Goal: Task Accomplishment & Management: Use online tool/utility

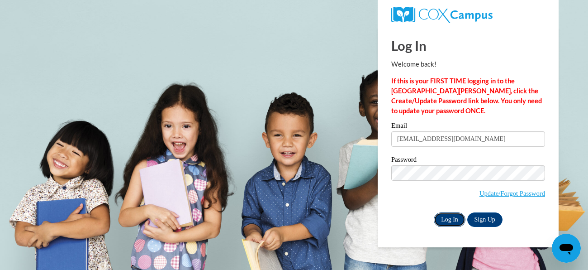
click at [450, 217] on input "Log In" at bounding box center [450, 219] width 32 height 14
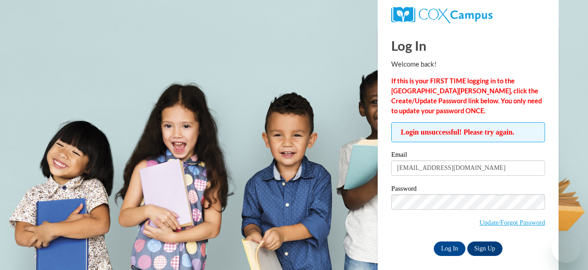
click at [441, 182] on div "Email nicolehackathorn@gmail.com Password Update/Forgot Password Log In Sign Up…" at bounding box center [468, 203] width 154 height 104
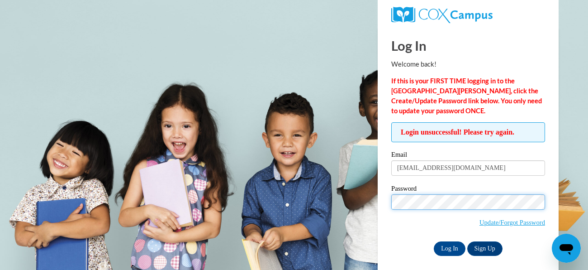
click at [434, 241] on input "Log In" at bounding box center [450, 248] width 32 height 14
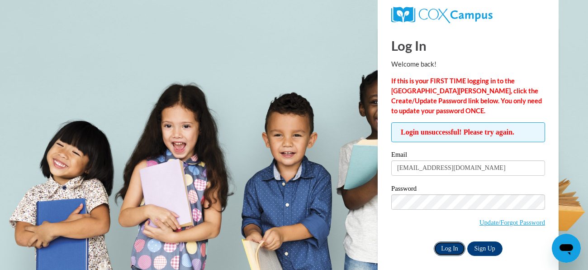
click at [445, 247] on input "Log In" at bounding box center [450, 248] width 32 height 14
click at [434, 241] on input "Log In" at bounding box center [450, 248] width 32 height 14
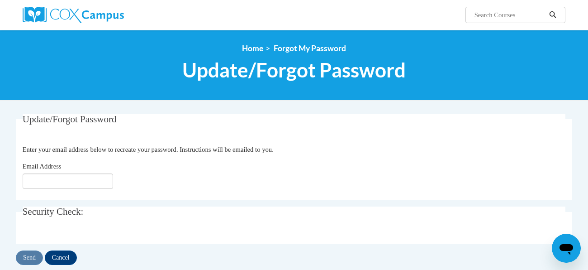
click at [30, 254] on div "Send Cancel" at bounding box center [294, 257] width 556 height 14
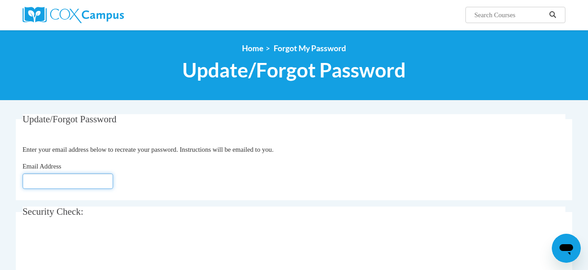
click at [62, 175] on input "Email Address" at bounding box center [68, 180] width 90 height 15
type input "nicolehackathorn@gmail.com"
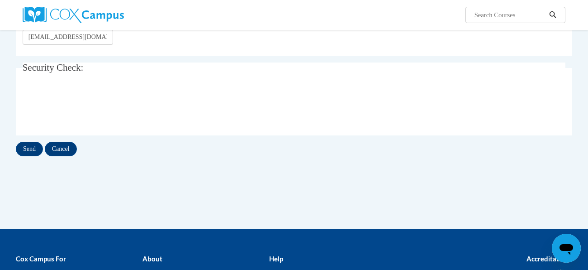
scroll to position [162, 0]
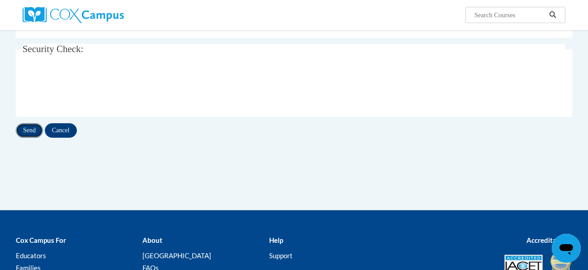
click at [27, 130] on input "Send" at bounding box center [29, 130] width 27 height 14
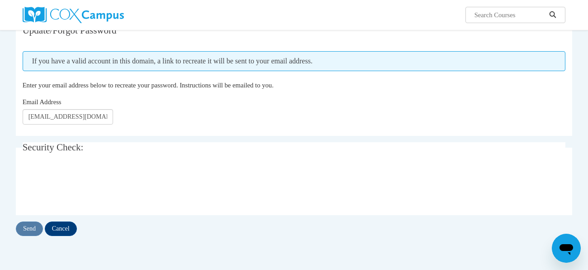
scroll to position [92, 0]
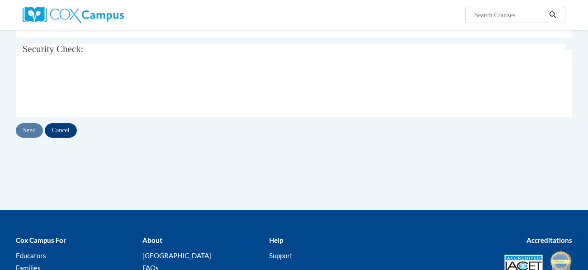
scroll to position [162, 0]
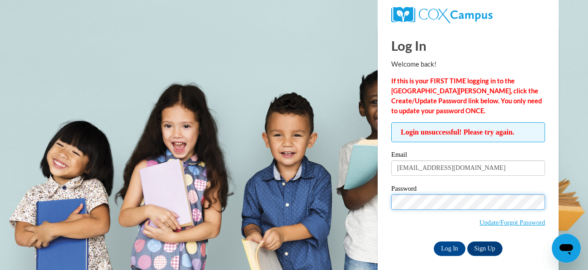
click at [434, 241] on input "Log In" at bounding box center [450, 248] width 32 height 14
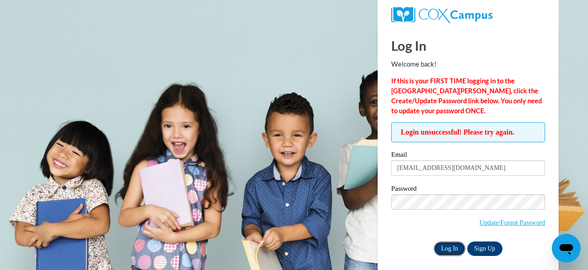
click at [455, 247] on input "Log In" at bounding box center [450, 248] width 32 height 14
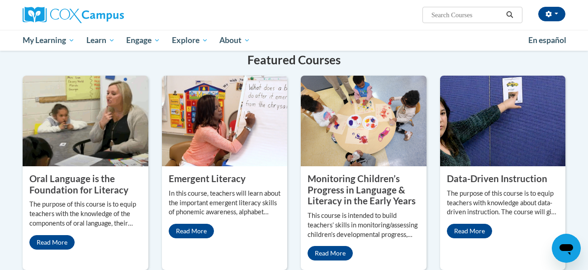
scroll to position [719, 0]
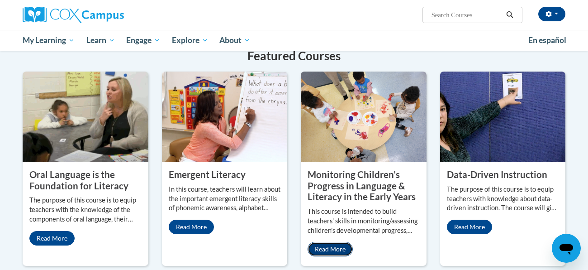
click at [327, 241] on link "Read More" at bounding box center [330, 248] width 45 height 14
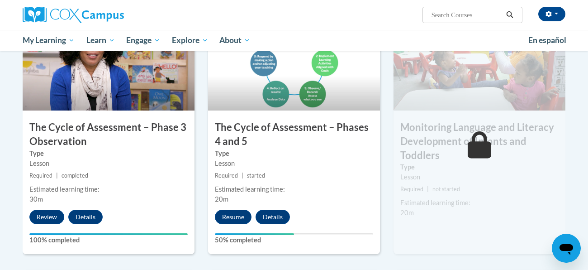
scroll to position [508, 0]
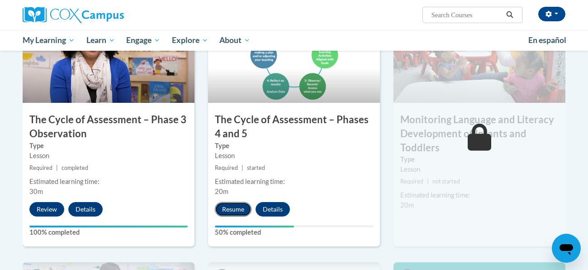
click at [239, 208] on button "Resume" at bounding box center [233, 209] width 37 height 14
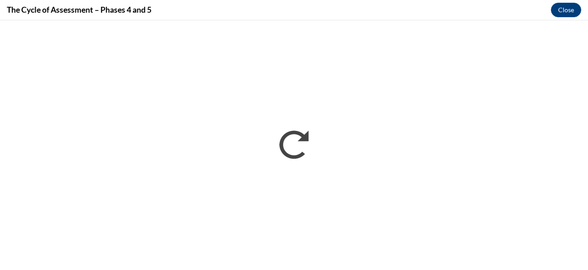
scroll to position [0, 0]
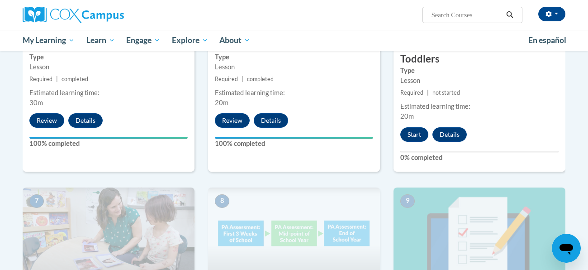
scroll to position [593, 0]
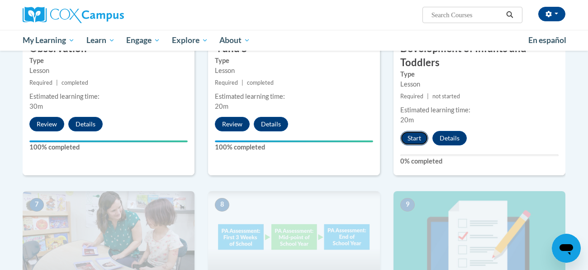
click at [412, 135] on button "Start" at bounding box center [414, 138] width 28 height 14
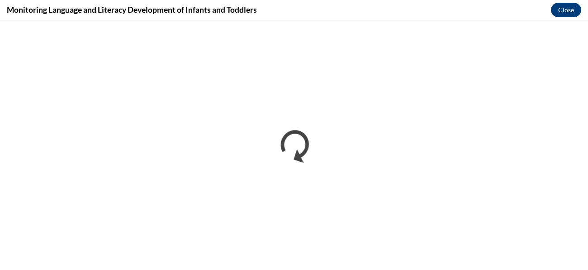
scroll to position [0, 0]
click at [574, 14] on button "Close" at bounding box center [566, 10] width 30 height 14
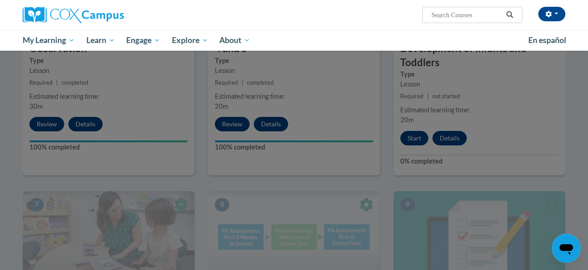
scroll to position [560, 0]
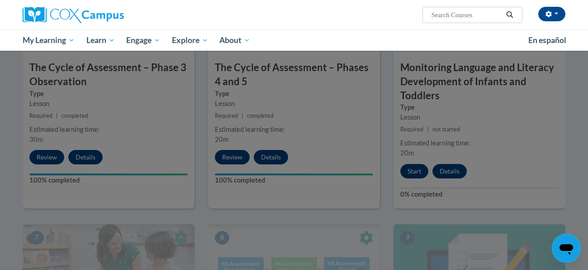
click at [413, 173] on div at bounding box center [294, 135] width 588 height 270
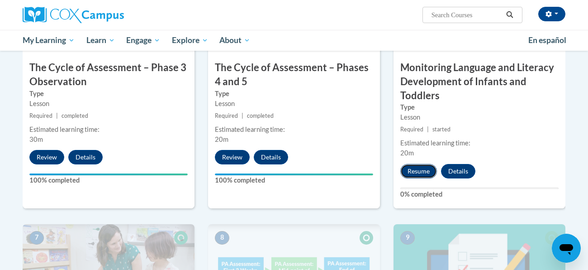
click at [413, 172] on button "Resume" at bounding box center [418, 171] width 37 height 14
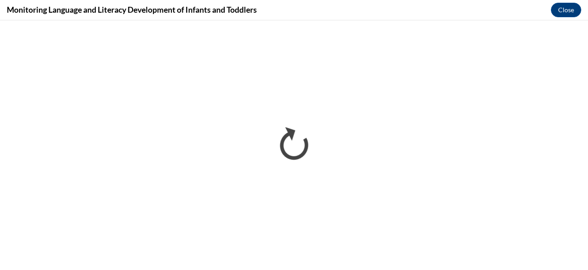
scroll to position [0, 0]
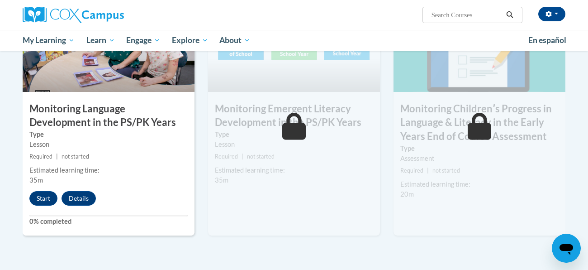
scroll to position [779, 0]
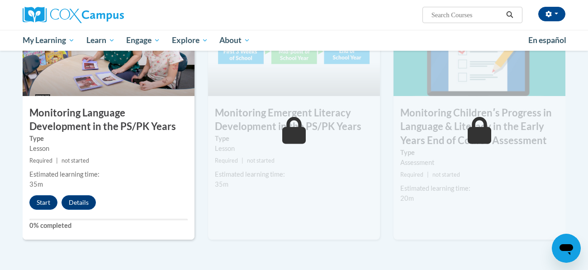
click at [45, 193] on div "7 Monitoring Language Development in the PS/PK Years Type Lesson Required | not…" at bounding box center [109, 122] width 172 height 234
click at [44, 199] on button "Start" at bounding box center [43, 202] width 28 height 14
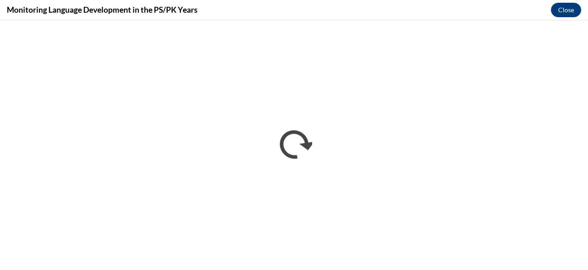
scroll to position [0, 0]
